Goal: Task Accomplishment & Management: Use online tool/utility

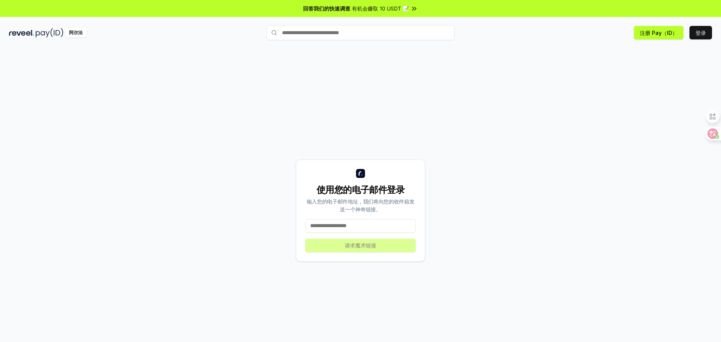
click at [381, 235] on div "使用您的电子邮件登录 输入您的电子邮件地址，我们将向您的收件箱发送一个神奇链接。 请求魔术链接" at bounding box center [360, 211] width 129 height 102
click at [383, 230] on input at bounding box center [360, 226] width 110 height 14
click at [375, 226] on input at bounding box center [360, 226] width 110 height 14
type input "**********"
click at [386, 249] on button "请求魔术链接" at bounding box center [360, 246] width 110 height 14
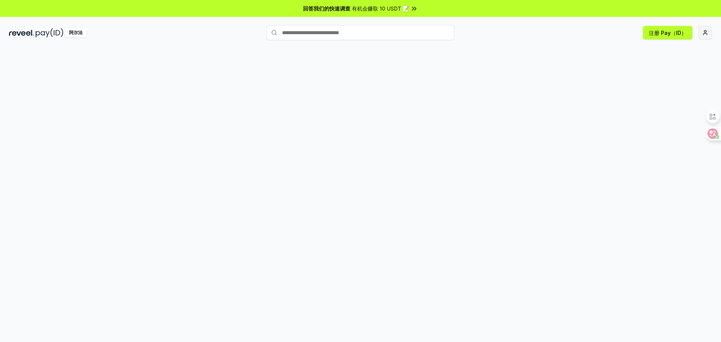
click at [705, 36] on html "回答我们的快速调查 有机会赚取 10 USDT 📝 阿尔法 注册 Pay（ID）" at bounding box center [360, 171] width 721 height 342
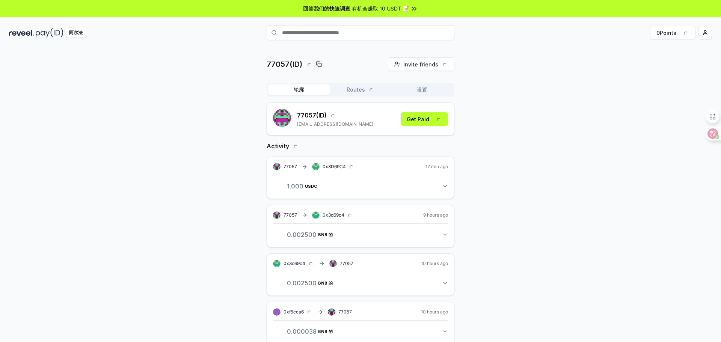
click at [384, 120] on div "77057 (ID) ojwos653@gmail.com Get Paid" at bounding box center [360, 119] width 175 height 20
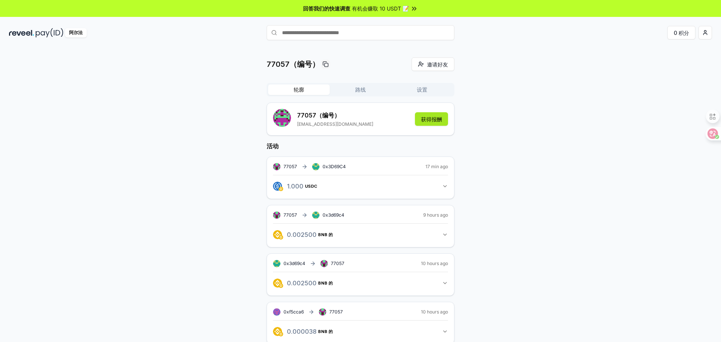
click at [424, 122] on font "获得报酬" at bounding box center [431, 119] width 21 height 8
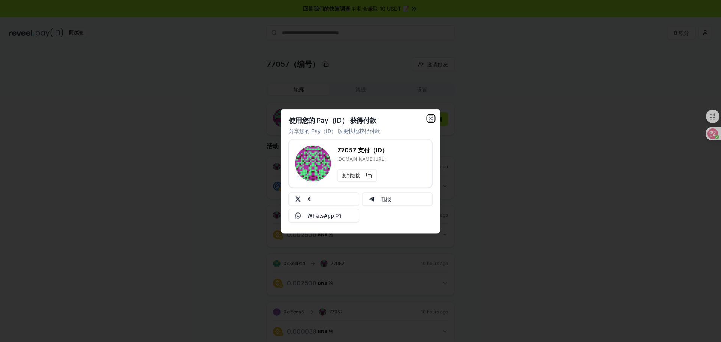
click at [431, 116] on icon "button" at bounding box center [431, 118] width 6 height 6
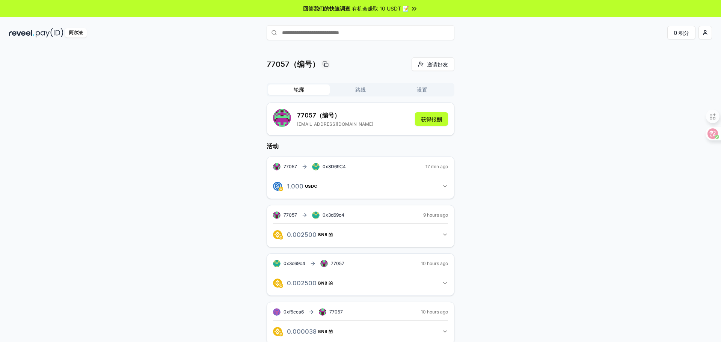
click at [354, 91] on button "路线" at bounding box center [361, 89] width 62 height 11
click at [296, 89] on font "轮廓" at bounding box center [299, 89] width 11 height 6
click at [354, 41] on div "阿尔法 0 积分" at bounding box center [360, 33] width 721 height 20
click at [152, 42] on div "77057（编号） 邀请好友 Invite 轮廓 路线 设置 77057（编号） ojwos653@gmail.com 获得报酬 活动 77057 0x3D6…" at bounding box center [360, 202] width 721 height 321
click at [369, 7] on font "有机会赚取 10 USDT 📝" at bounding box center [380, 8] width 57 height 6
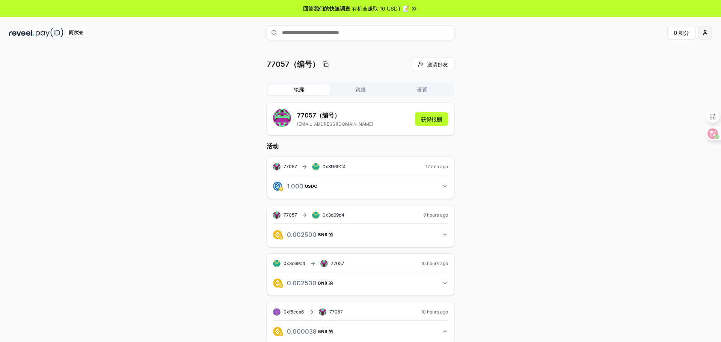
click at [708, 34] on html "回答我们的快速调查 有机会赚取 10 USDT 📝 阿尔法 0 积分 77057（编号） 邀请好友 Invite 轮廓 路线 设置 77057（编号） ojw…" at bounding box center [360, 171] width 721 height 342
click at [469, 195] on html "回答我们的快速调查 有机会赚取 10 USDT 📝 阿尔法 0 积分 77057（编号） 邀请好友 Invite 轮廓 路线 设置 77057（编号） ojw…" at bounding box center [360, 171] width 721 height 342
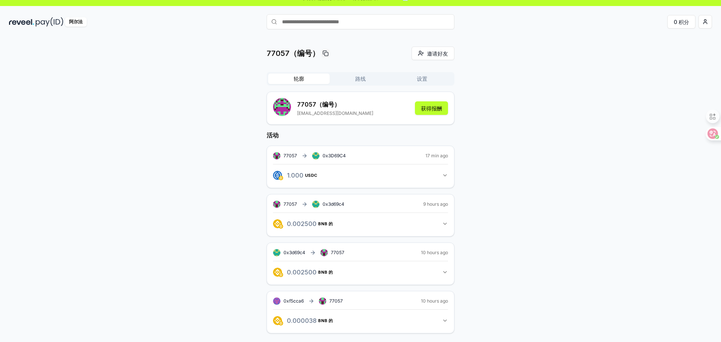
scroll to position [21, 0]
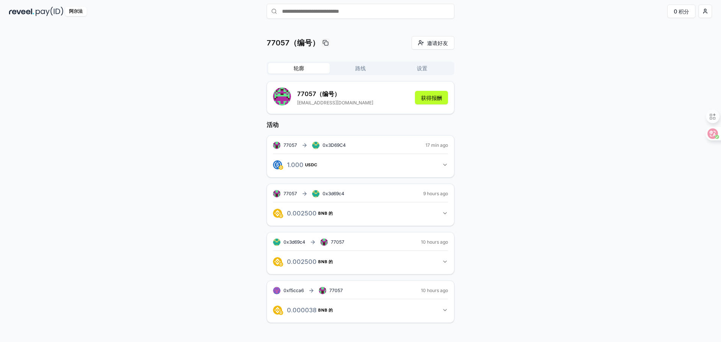
click at [441, 255] on button "0.002500 BNB 的 0.0025 BNB 的" at bounding box center [360, 261] width 175 height 13
click at [442, 261] on icon "button" at bounding box center [445, 262] width 6 height 6
click at [445, 310] on icon "button" at bounding box center [445, 310] width 6 height 6
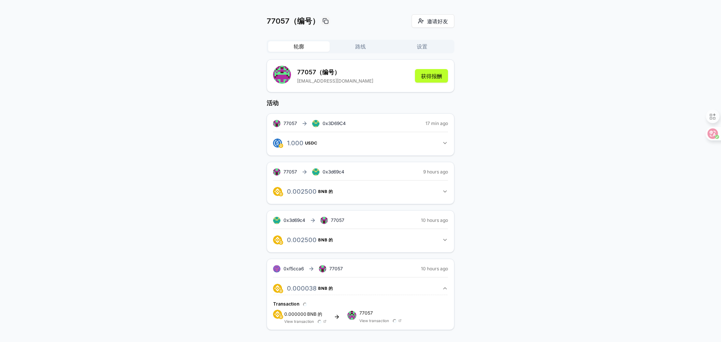
click at [437, 286] on button "0.000038 BNB 的 0.000038127746070858 BNB 的" at bounding box center [360, 288] width 175 height 13
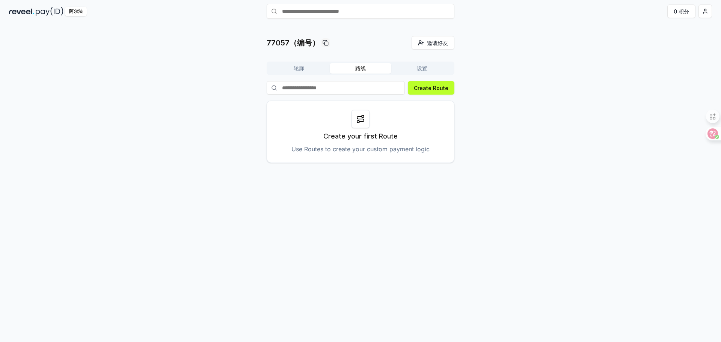
click at [355, 70] on font "路线" at bounding box center [360, 68] width 11 height 6
click at [405, 73] on button "设置" at bounding box center [422, 68] width 62 height 11
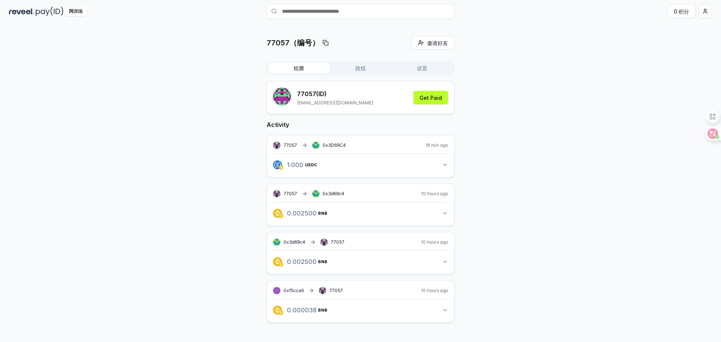
click at [280, 63] on button "轮廓" at bounding box center [299, 68] width 62 height 11
click at [705, 17] on html "回答我们的快速调查 有机会赚取 10 USDT 📝 阿尔法 0 积分 77057（编号） 邀请好友 Invite 轮廓 路线 设置 77057（编号） ojw…" at bounding box center [360, 171] width 721 height 342
click at [650, 71] on font "支持" at bounding box center [645, 68] width 11 height 6
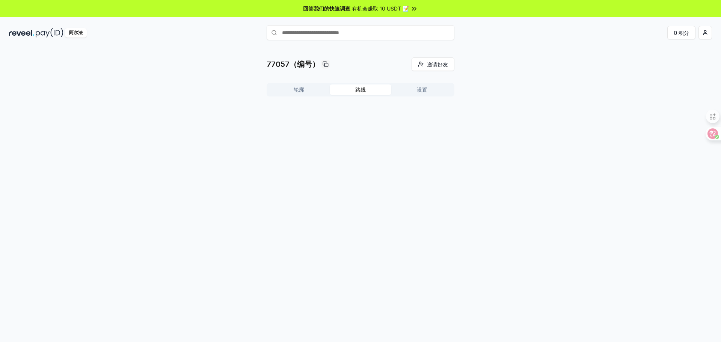
click at [355, 88] on font "路线" at bounding box center [360, 89] width 11 height 6
click at [427, 107] on font "创建路线" at bounding box center [437, 109] width 21 height 6
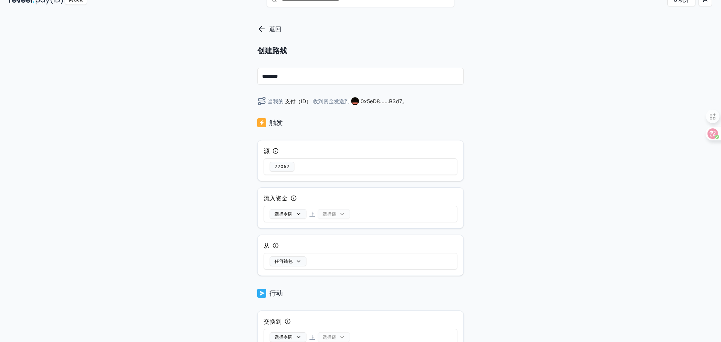
scroll to position [29, 0]
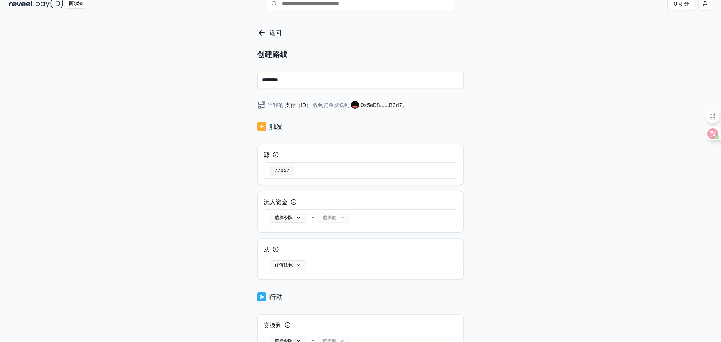
click at [283, 171] on button "77057" at bounding box center [282, 171] width 25 height 10
click at [298, 85] on input "********" at bounding box center [360, 80] width 206 height 17
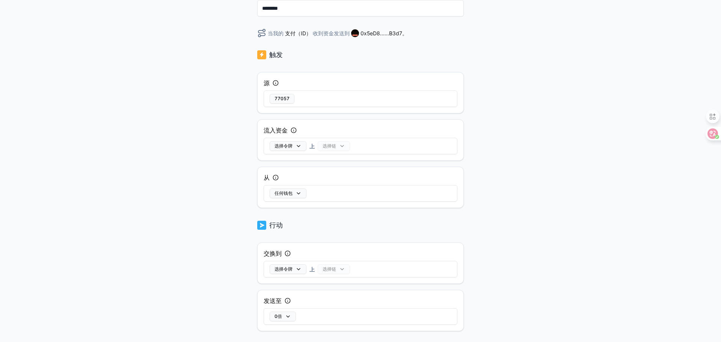
scroll to position [142, 0]
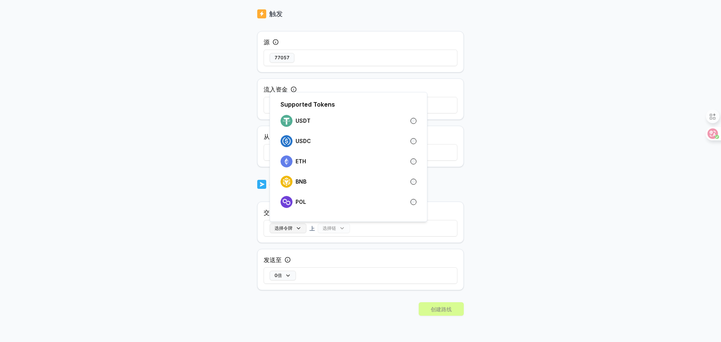
click at [291, 232] on button "选择令牌" at bounding box center [288, 228] width 37 height 10
click at [525, 167] on div "返回 创建路线 ******** 当我的 支付（ID） 收到资金发送到 0x5eD8......B3d7。 触发 源 77057 流入资金 选择令牌 上 选择…" at bounding box center [360, 61] width 721 height 321
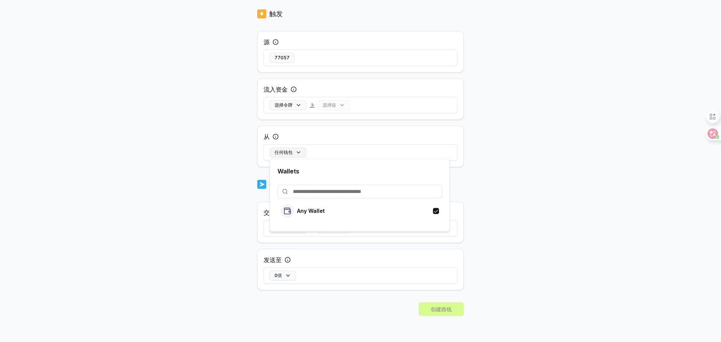
click at [288, 148] on button "任何钱包" at bounding box center [288, 153] width 37 height 10
click at [526, 182] on div "返回 创建路线 ******** 当我的 支付（ID） 收到资金发送到 0x5eD8......B3d7。 触发 源 77057 流入资金 选择令牌 上 选择…" at bounding box center [360, 61] width 721 height 321
click at [290, 102] on font "选择令牌" at bounding box center [283, 105] width 18 height 6
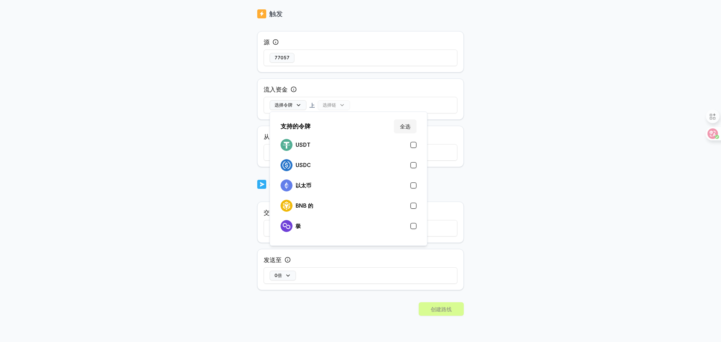
click at [509, 140] on div "返回 创建路线 ******** 当我的 支付（ID） 收到资金发送到 0x5eD8......B3d7。 触发 源 77057 流入资金 选择令牌 上 选择…" at bounding box center [360, 61] width 721 height 321
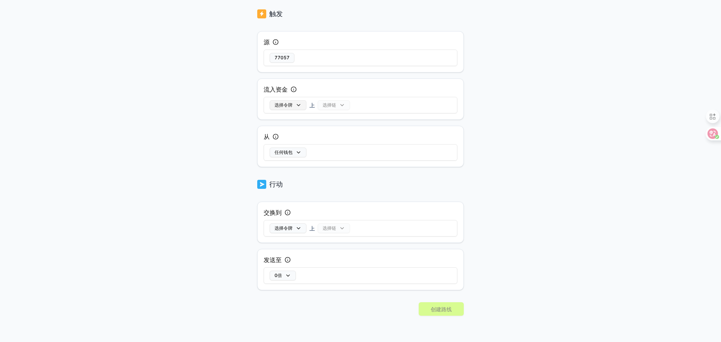
click at [287, 103] on font "选择令牌" at bounding box center [283, 105] width 18 height 6
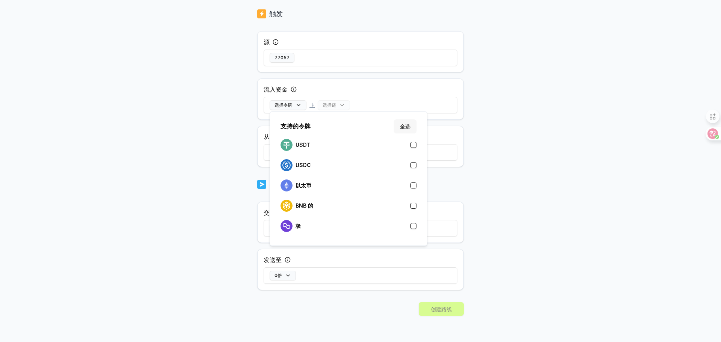
click at [399, 123] on button "全选" at bounding box center [405, 126] width 23 height 14
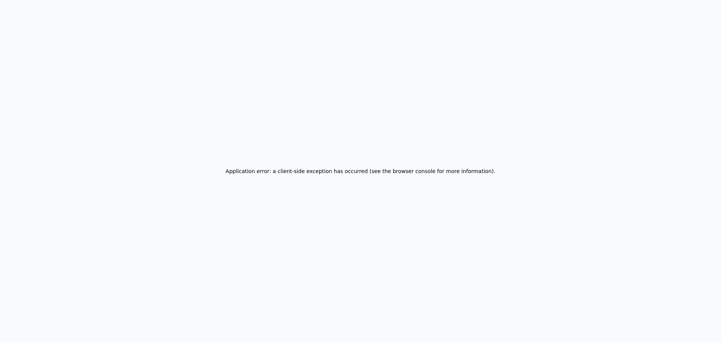
scroll to position [0, 0]
